Goal: Information Seeking & Learning: Learn about a topic

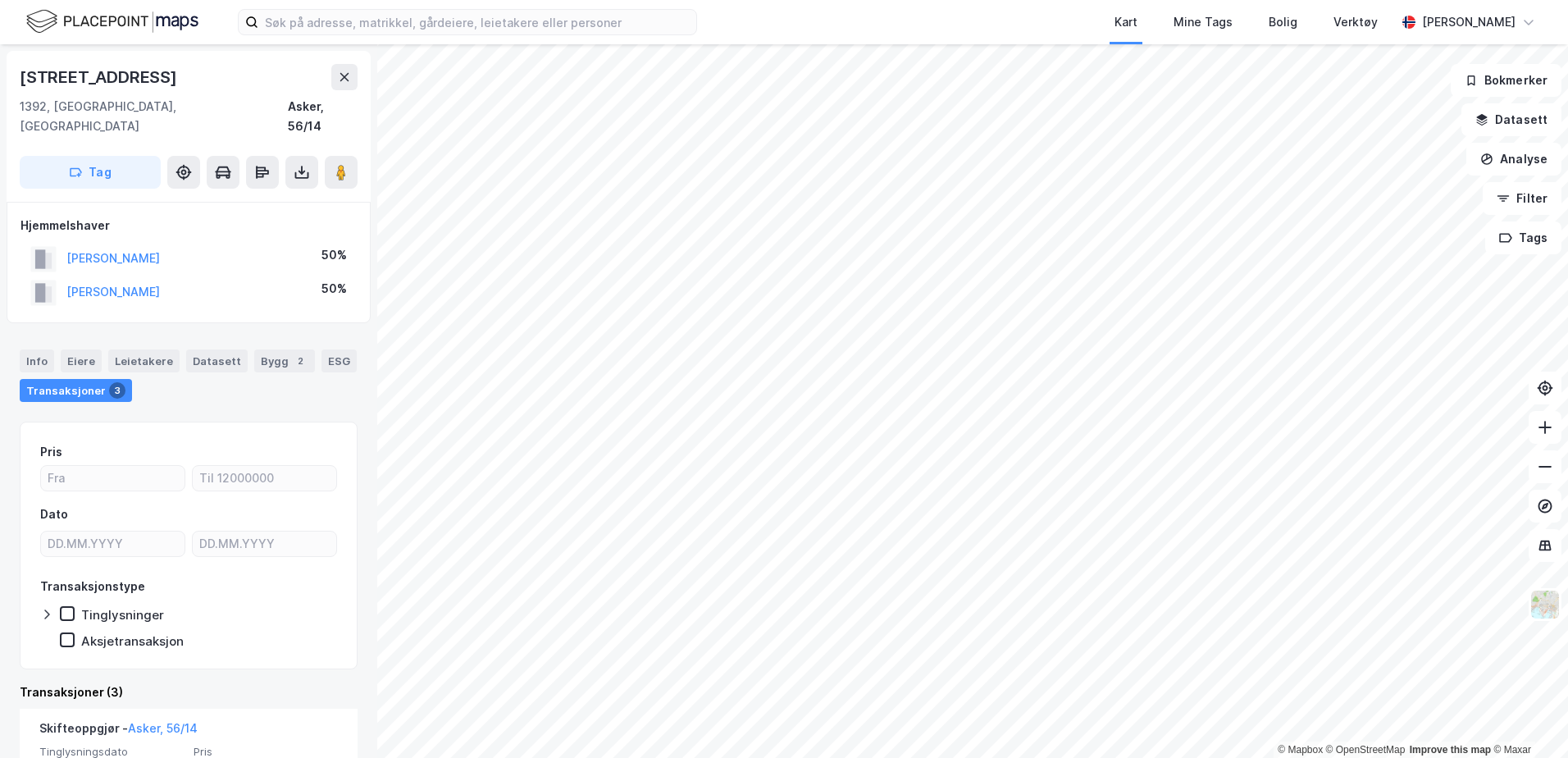
click at [83, 18] on img at bounding box center [113, 22] width 173 height 28
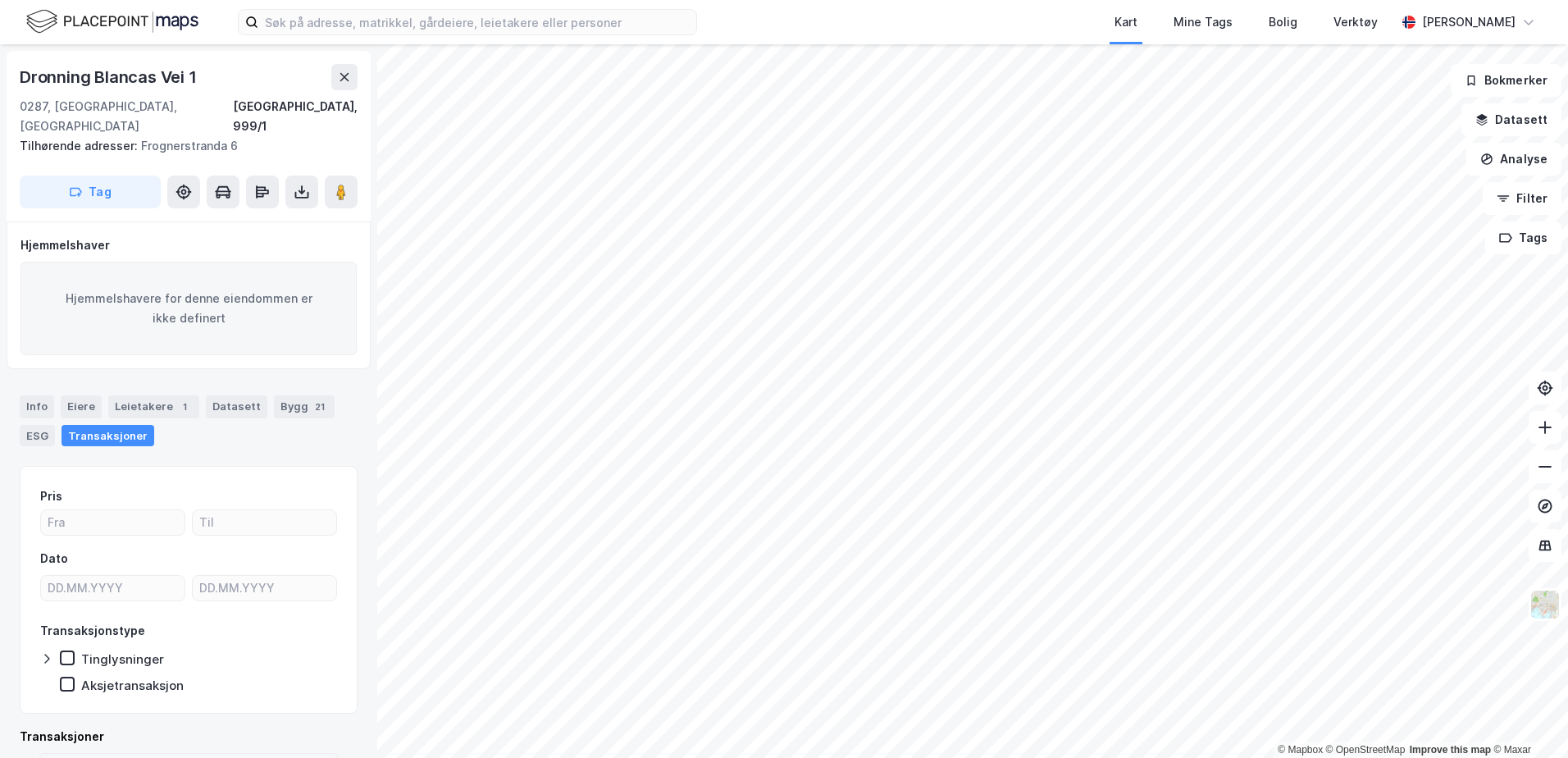
click at [1372, 755] on html "Kart Mine Tags Bolig Verktøy [PERSON_NAME] © Mapbox © OpenStreetMap Improve thi…" at bounding box center [784, 379] width 1568 height 758
click at [1568, 755] on html "Kart Mine Tags Bolig Verktøy [PERSON_NAME] © Mapbox © OpenStreetMap Improve thi…" at bounding box center [784, 379] width 1568 height 758
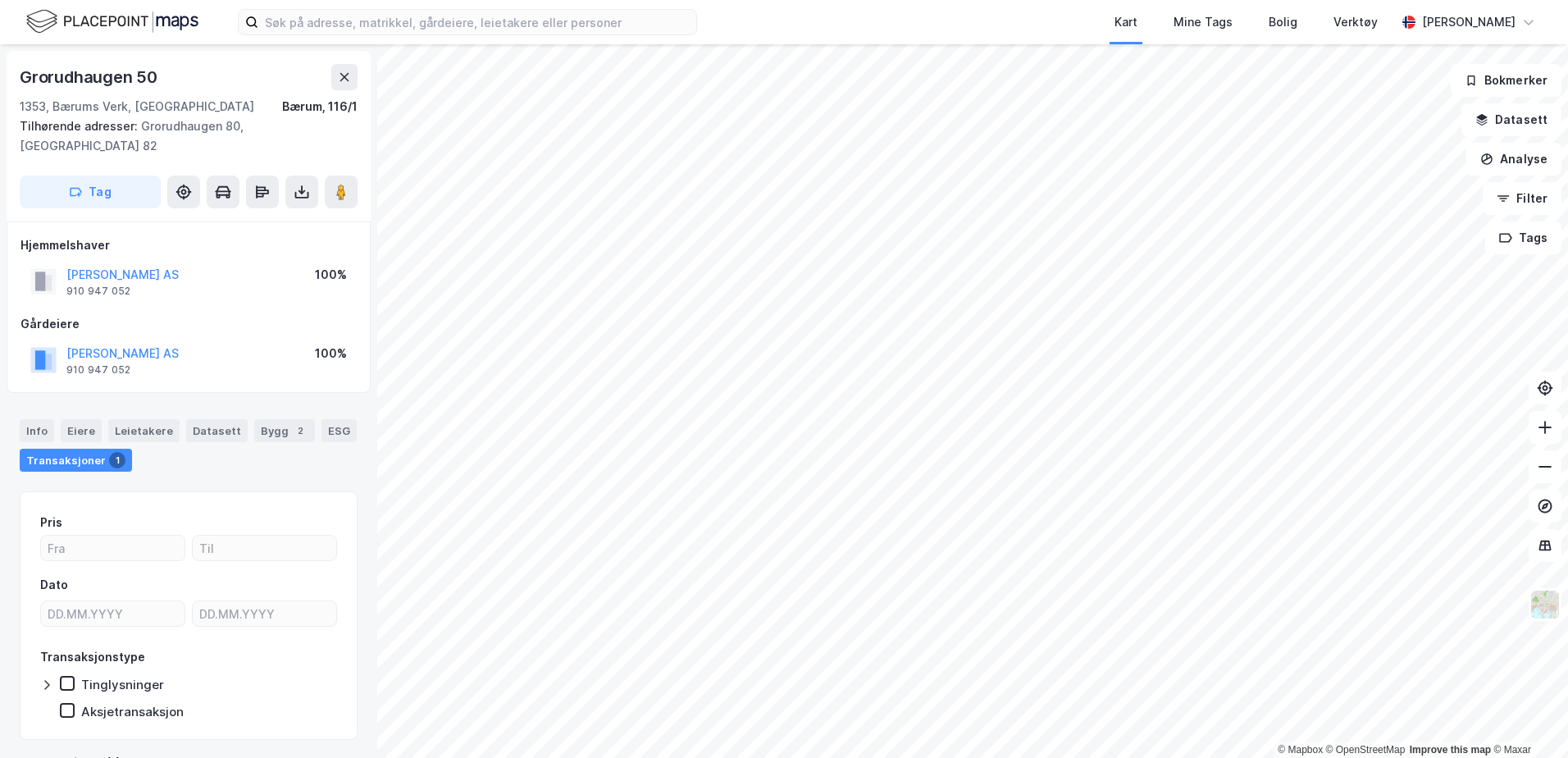
click at [1568, 432] on html "Kart Mine Tags Bolig Verktøy [PERSON_NAME] © Mapbox © OpenStreetMap Improve thi…" at bounding box center [784, 379] width 1568 height 758
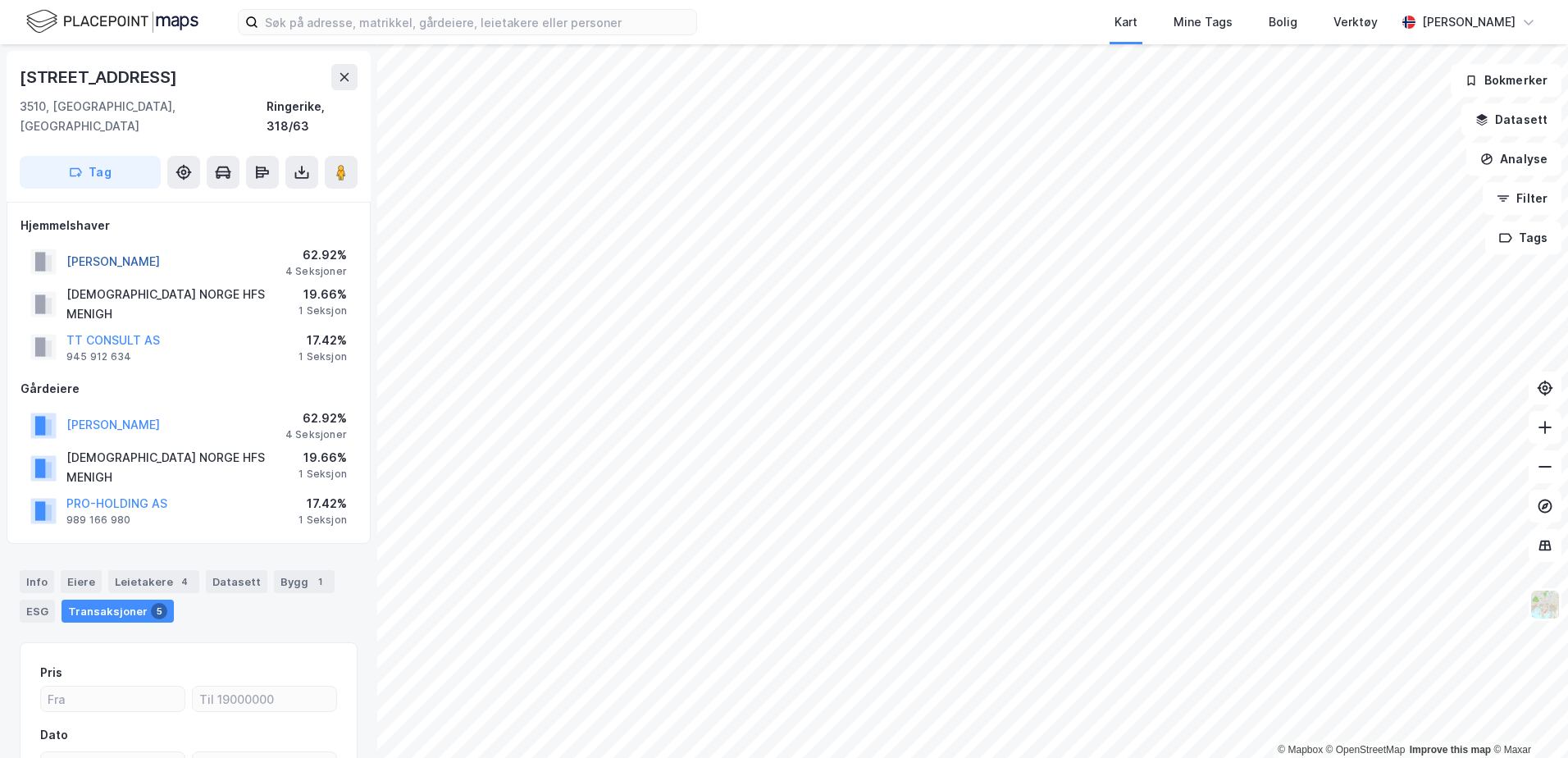
click at [0, 0] on button "[PERSON_NAME]" at bounding box center [0, 0] width 0 height 0
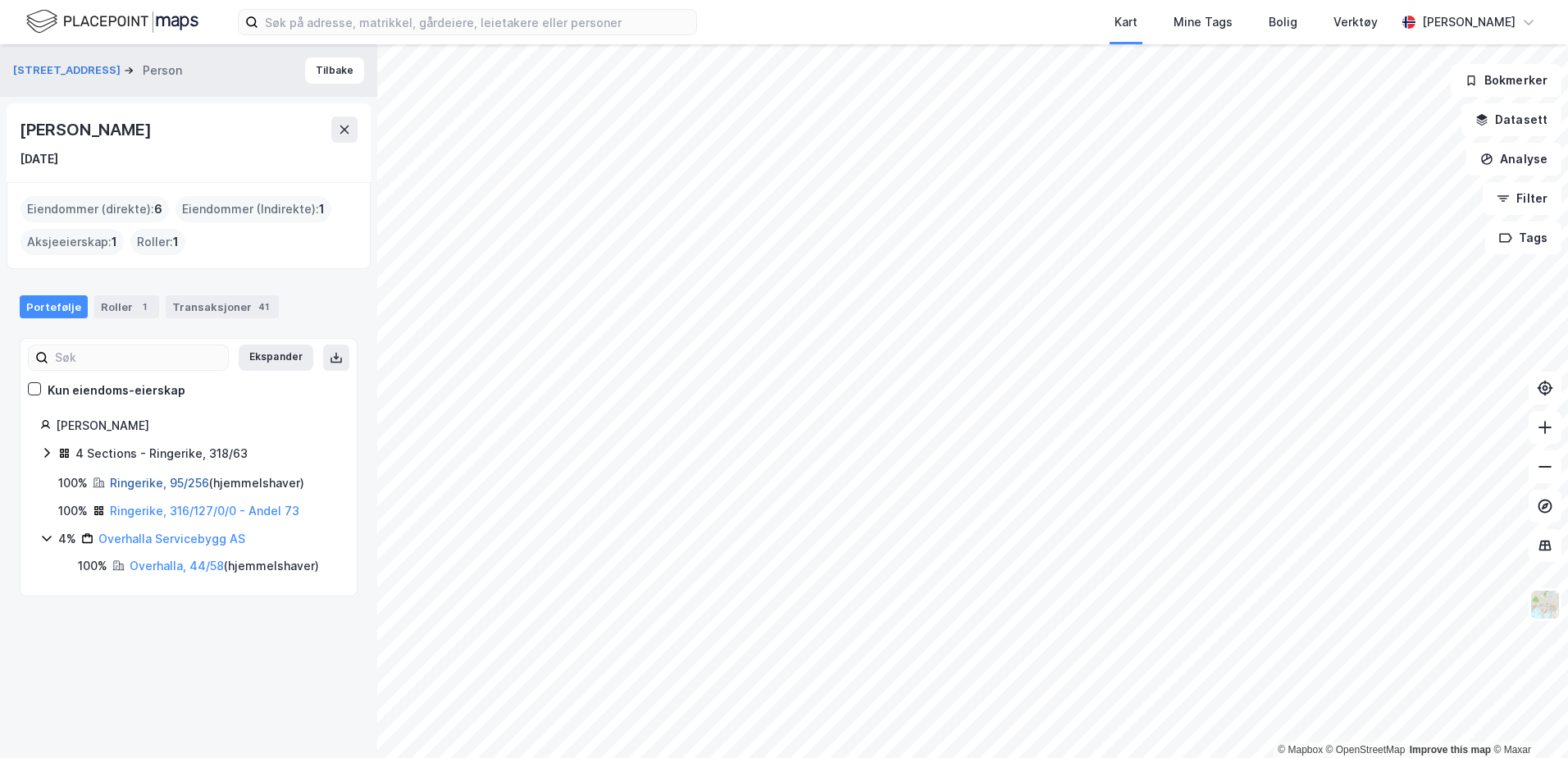
click at [126, 481] on link "Ringerike, 95/256" at bounding box center [159, 482] width 99 height 14
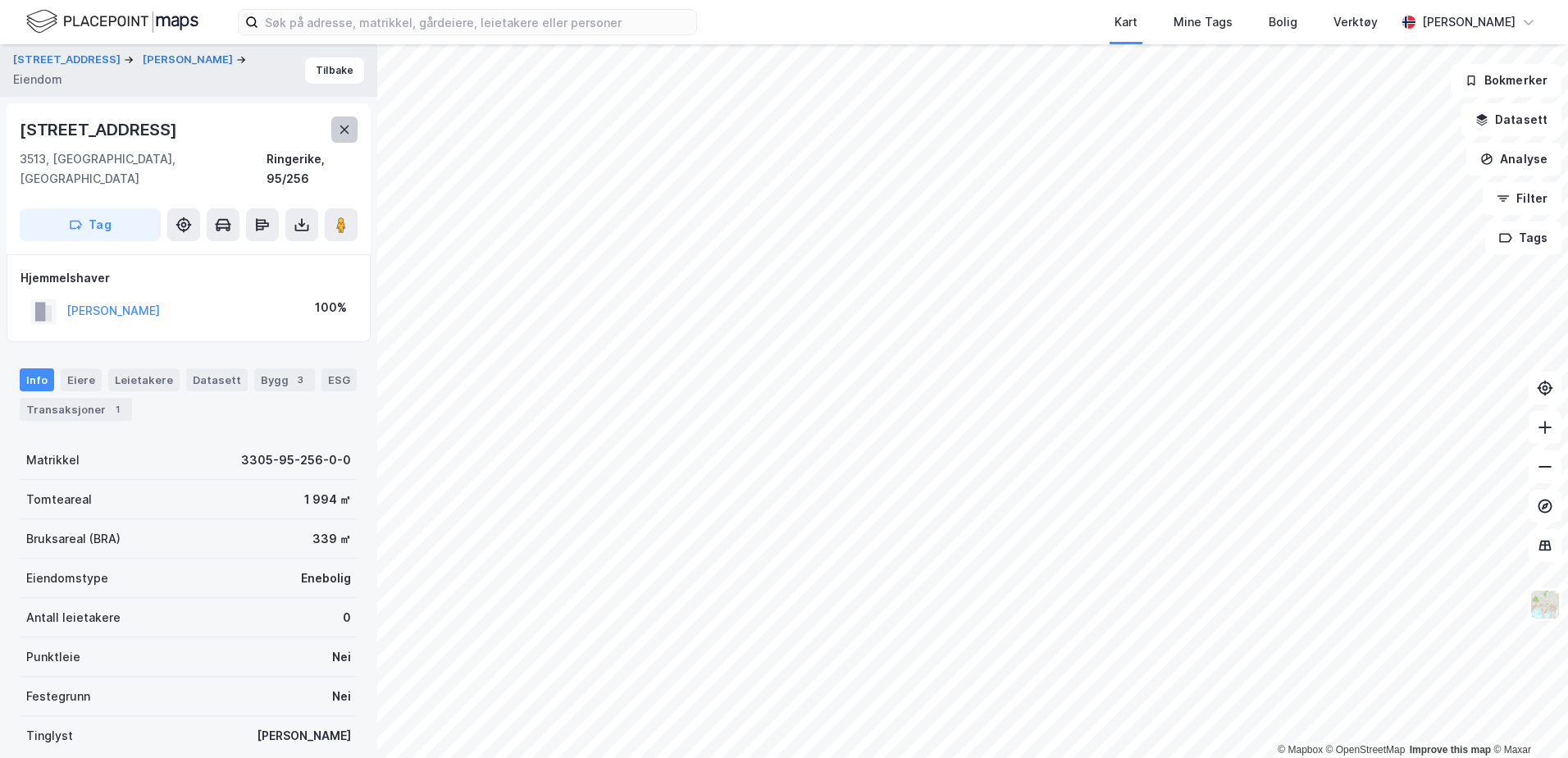
click at [338, 134] on icon at bounding box center [344, 128] width 13 height 13
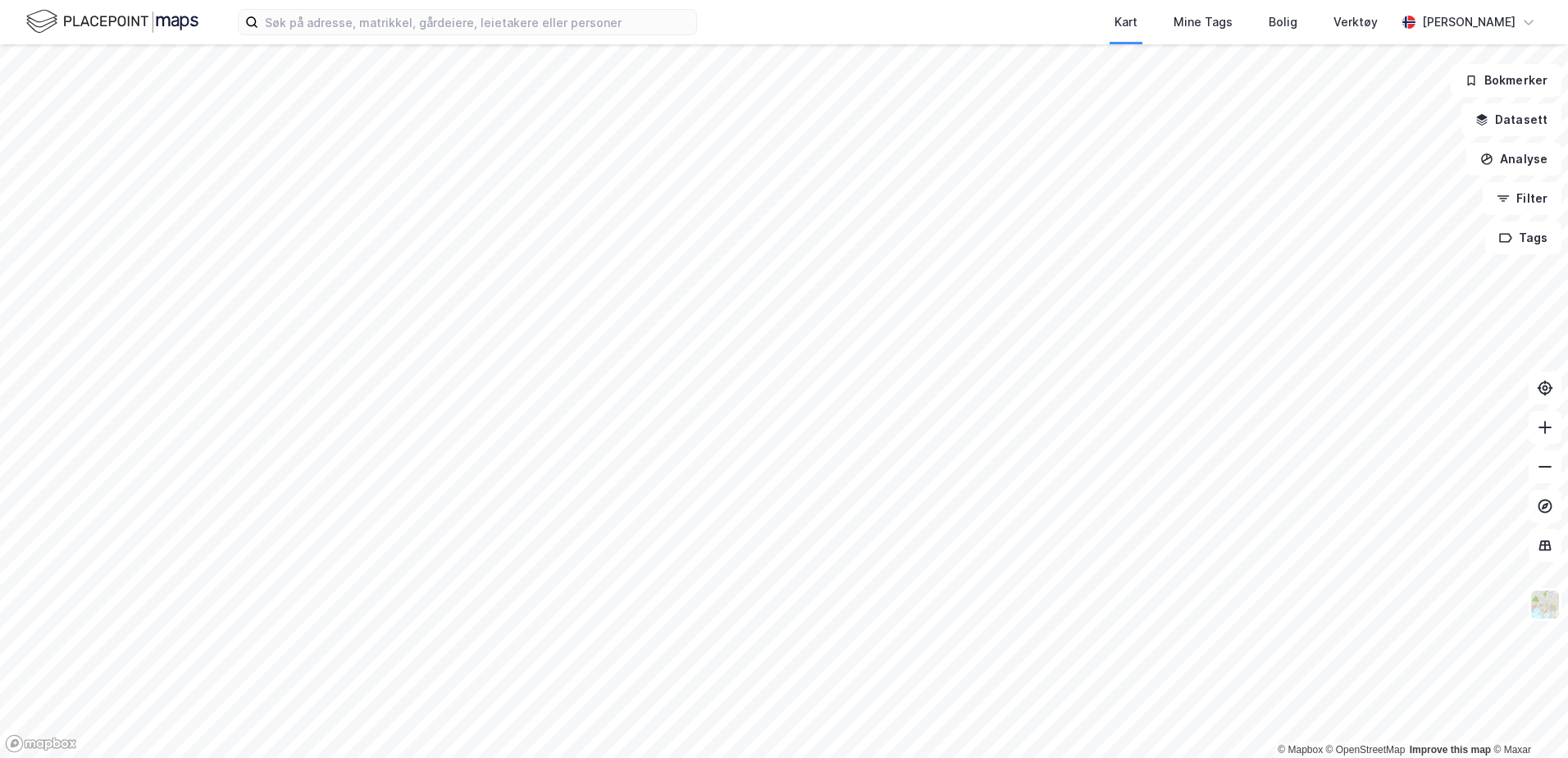
click at [141, 12] on img at bounding box center [113, 22] width 173 height 28
